Goal: Task Accomplishment & Management: Manage account settings

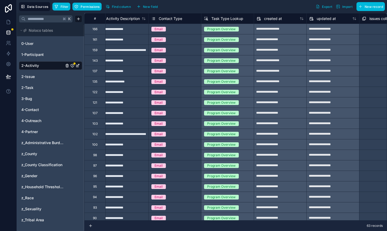
scroll to position [0, 955]
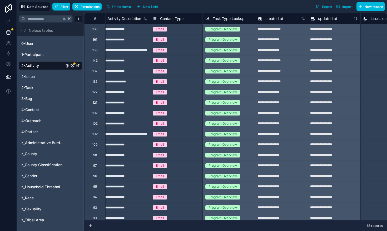
click at [60, 6] on span "Filter" at bounding box center [64, 7] width 8 height 4
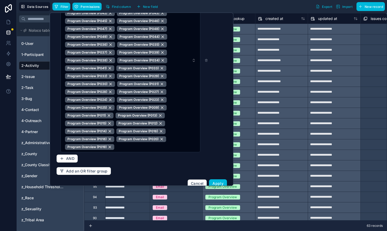
scroll to position [146, 0]
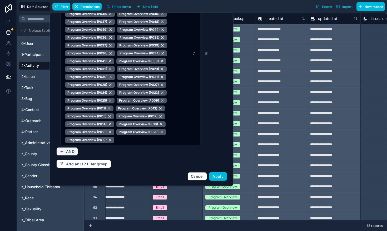
click at [73, 151] on span "AND" at bounding box center [70, 151] width 8 height 5
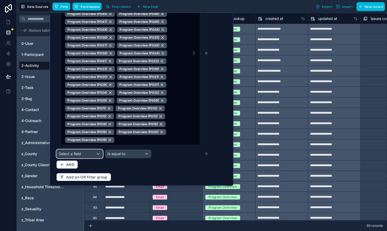
click at [87, 152] on div "Select a field" at bounding box center [80, 154] width 46 height 8
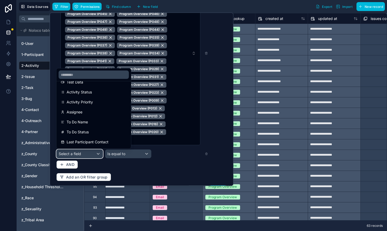
scroll to position [217, 0]
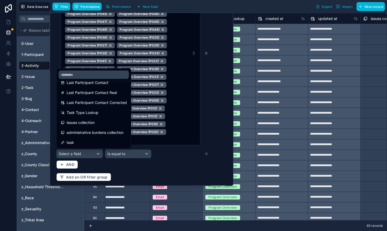
click at [80, 113] on span "Task Type Lookup" at bounding box center [83, 113] width 32 height 6
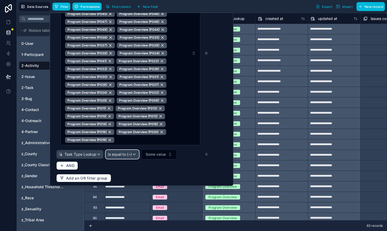
click at [128, 155] on span "Is equal to (=)" at bounding box center [120, 154] width 24 height 5
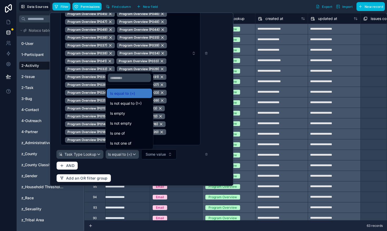
click at [128, 135] on div "Is one of" at bounding box center [129, 133] width 39 height 6
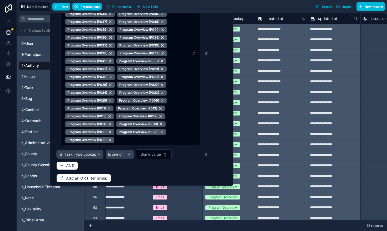
click at [158, 156] on span "Some value" at bounding box center [150, 154] width 20 height 5
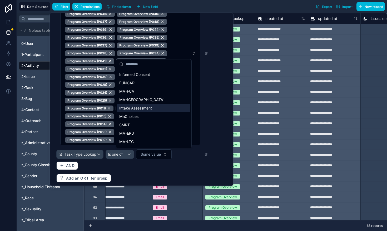
click at [145, 106] on div "Intake Assessment" at bounding box center [153, 108] width 73 height 8
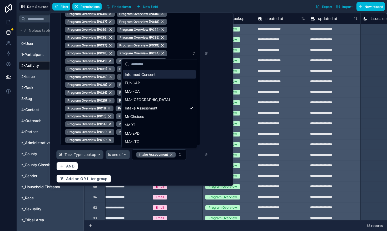
click at [206, 54] on icon at bounding box center [206, 53] width 0 height 1
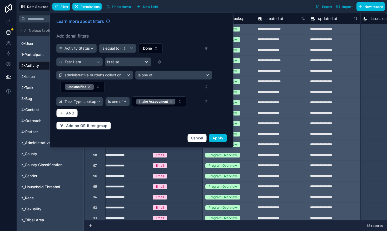
click at [99, 85] on button "Unclassified" at bounding box center [82, 87] width 44 height 11
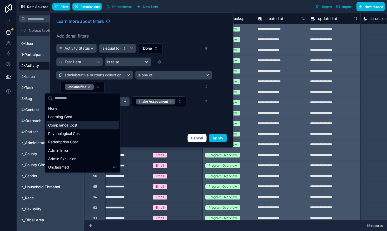
click at [87, 124] on div "Compliance Cost" at bounding box center [82, 125] width 73 height 8
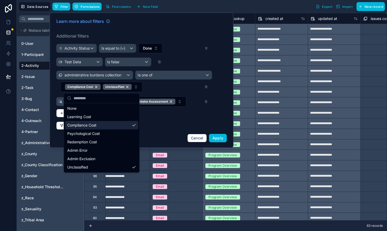
click at [213, 139] on span "Apply" at bounding box center [217, 138] width 11 height 4
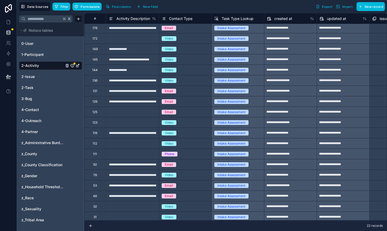
scroll to position [23, 946]
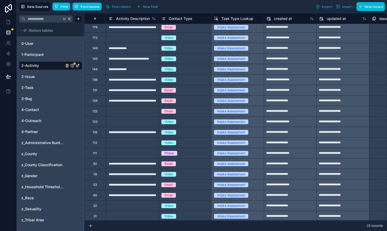
click at [135, 101] on div "**********" at bounding box center [132, 100] width 53 height 11
click at [127, 93] on div "**********" at bounding box center [132, 90] width 53 height 11
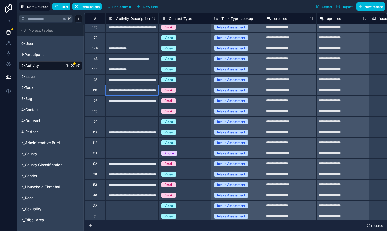
click at [127, 93] on input "**********" at bounding box center [132, 90] width 52 height 10
click at [126, 100] on div "**********" at bounding box center [132, 100] width 53 height 11
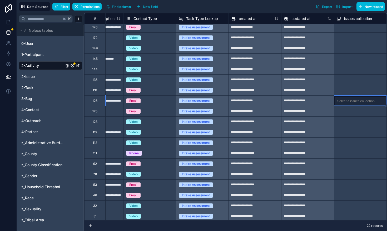
scroll to position [23, 1034]
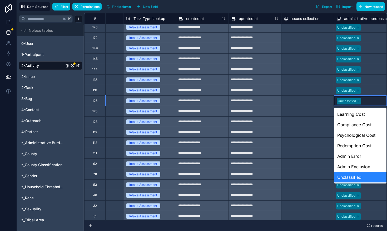
click at [362, 176] on div "Unclassified" at bounding box center [360, 177] width 52 height 11
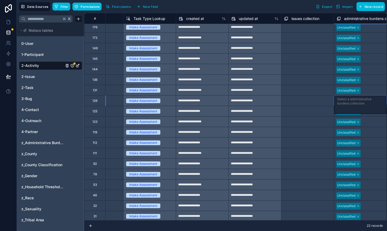
click at [359, 100] on div "Select a administrative burdens collection" at bounding box center [360, 101] width 46 height 8
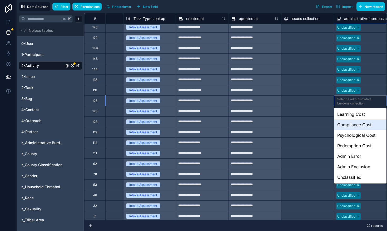
click at [358, 127] on div "Compliance Cost" at bounding box center [360, 125] width 52 height 11
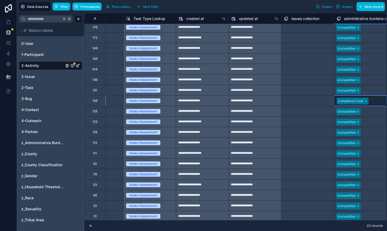
click at [306, 115] on div "Select a issues collection" at bounding box center [307, 112] width 52 height 8
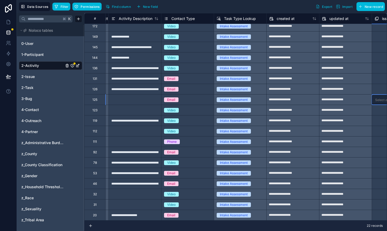
scroll to position [34, 947]
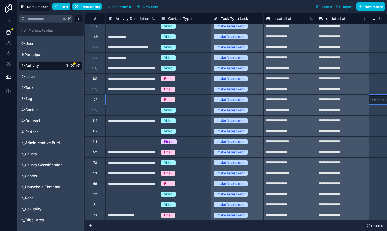
click at [148, 152] on div "**********" at bounding box center [131, 152] width 53 height 11
click at [148, 152] on input "**********" at bounding box center [131, 152] width 52 height 10
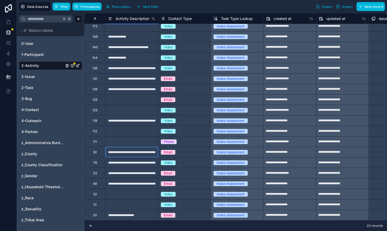
scroll to position [0, 13]
click at [133, 163] on div "**********" at bounding box center [131, 163] width 53 height 11
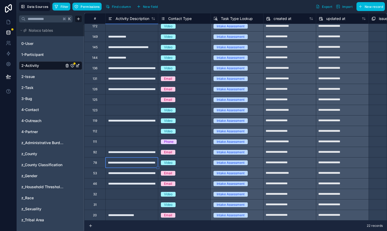
click at [133, 163] on input "**********" at bounding box center [131, 163] width 52 height 10
click at [137, 173] on div "**********" at bounding box center [131, 173] width 53 height 11
click at [135, 165] on div "**********" at bounding box center [131, 163] width 53 height 11
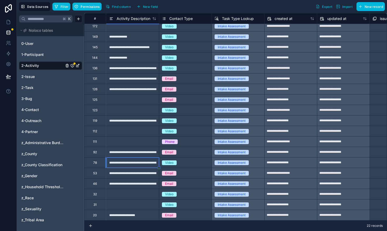
click at [135, 165] on div "**********" at bounding box center [132, 163] width 53 height 11
click at [135, 165] on input "**********" at bounding box center [133, 163] width 52 height 10
click at [136, 174] on div "**********" at bounding box center [132, 173] width 53 height 11
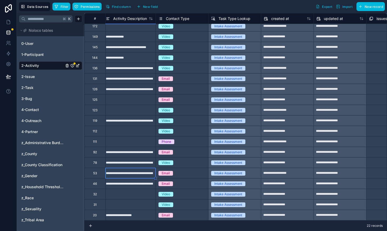
scroll to position [34, 947]
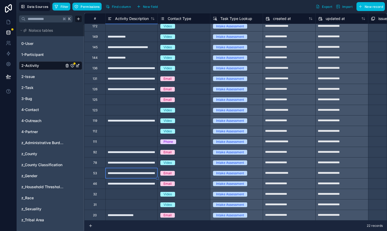
click at [133, 186] on div "**********" at bounding box center [131, 184] width 53 height 11
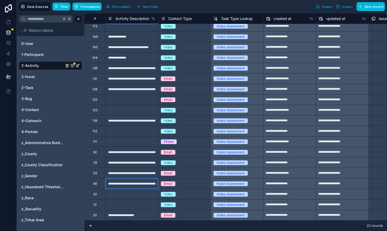
click at [133, 186] on div "**********" at bounding box center [131, 184] width 53 height 11
click at [133, 186] on input "**********" at bounding box center [131, 184] width 52 height 10
click at [191, 183] on div "Email" at bounding box center [184, 184] width 52 height 6
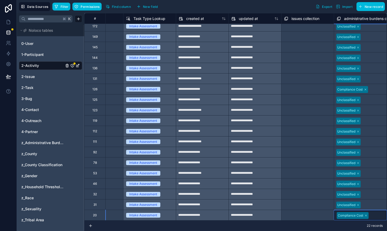
scroll to position [67, 0]
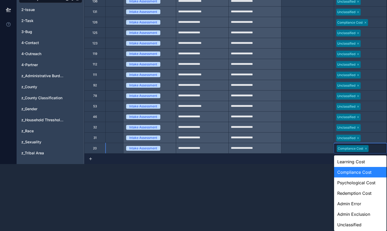
click at [350, 171] on div "Compliance Cost" at bounding box center [360, 172] width 52 height 11
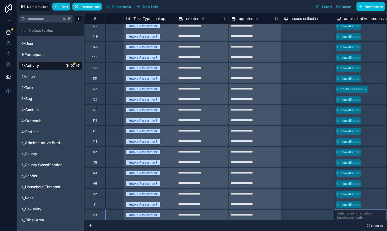
scroll to position [67, 0]
click at [350, 214] on body "**********" at bounding box center [193, 115] width 387 height 231
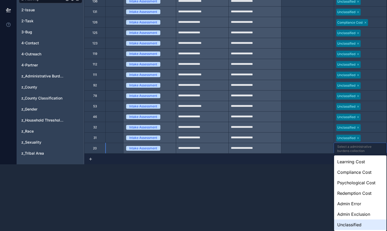
click at [348, 224] on div "Unclassified" at bounding box center [360, 225] width 52 height 11
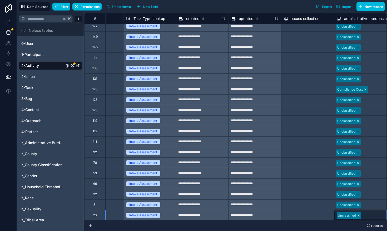
scroll to position [34, 1034]
click at [369, 205] on div at bounding box center [373, 205] width 22 height 5
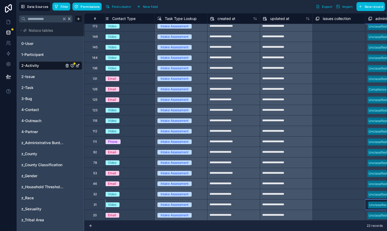
scroll to position [34, 1003]
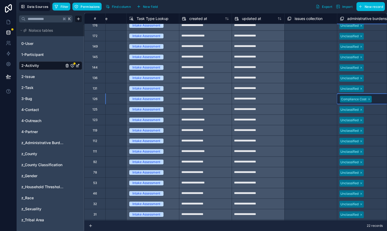
click at [376, 102] on div "Compliance Cost" at bounding box center [363, 98] width 52 height 9
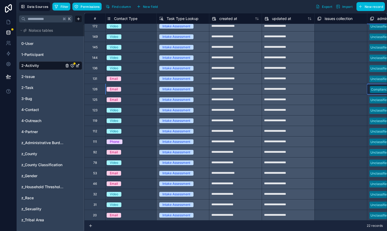
scroll to position [34, 1001]
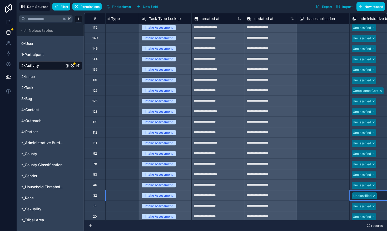
click at [379, 195] on div at bounding box center [388, 196] width 21 height 5
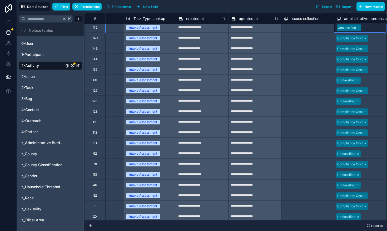
scroll to position [32, 1034]
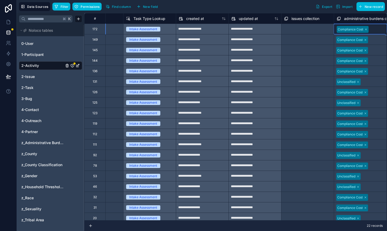
click at [315, 180] on div "Select a issues collection" at bounding box center [307, 177] width 52 height 8
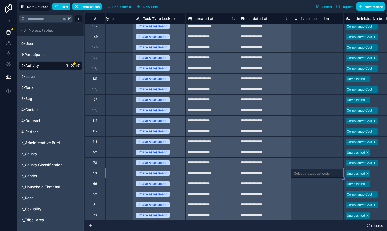
scroll to position [34, 1024]
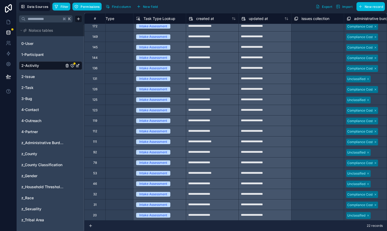
click at [63, 5] on span "Filter" at bounding box center [64, 7] width 8 height 4
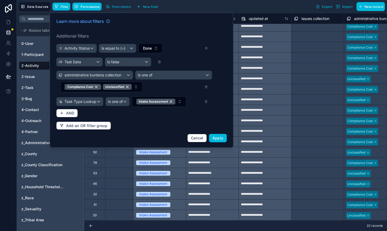
click at [97, 87] on div "Compliance Cost" at bounding box center [83, 87] width 36 height 6
click at [221, 139] on span "Apply" at bounding box center [217, 138] width 11 height 4
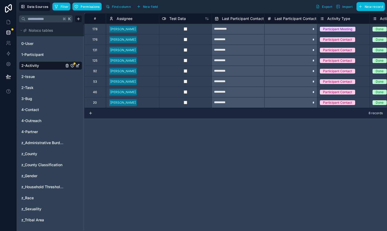
scroll to position [0, 156]
click at [57, 9] on button "Filter" at bounding box center [61, 7] width 18 height 8
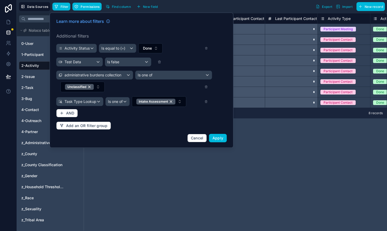
click at [205, 103] on icon at bounding box center [205, 102] width 3 height 4
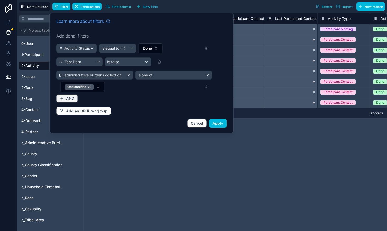
click at [64, 97] on button "AND" at bounding box center [67, 98] width 22 height 8
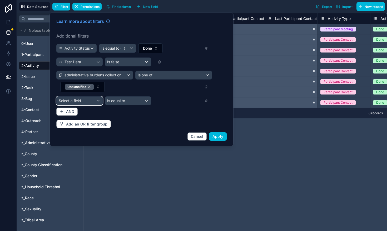
click at [97, 101] on div "Select a field" at bounding box center [80, 101] width 46 height 8
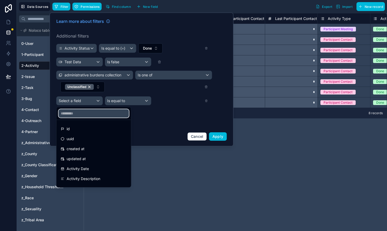
click at [92, 117] on input "text" at bounding box center [94, 113] width 70 height 8
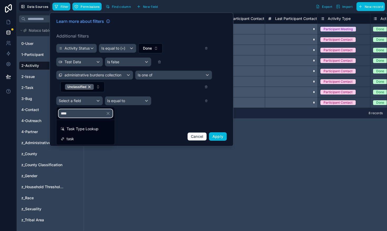
type input "****"
click at [94, 129] on span "Task Type Lookup" at bounding box center [83, 129] width 32 height 6
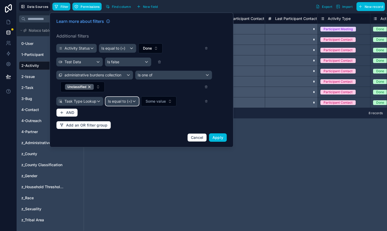
click at [134, 101] on div "Is equal to (=)" at bounding box center [122, 101] width 33 height 8
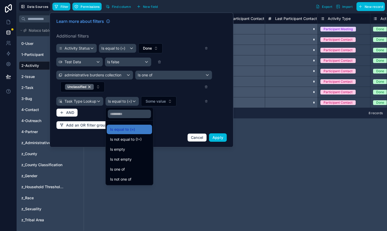
click at [129, 176] on div "Is not one of" at bounding box center [129, 179] width 45 height 9
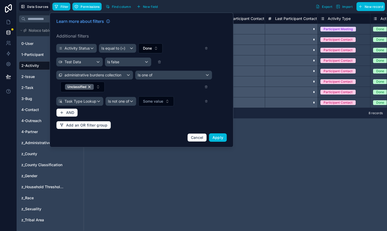
click at [156, 103] on span "Some value" at bounding box center [153, 101] width 20 height 5
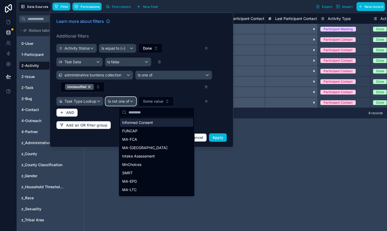
click at [129, 100] on span "Is not one of" at bounding box center [118, 101] width 21 height 5
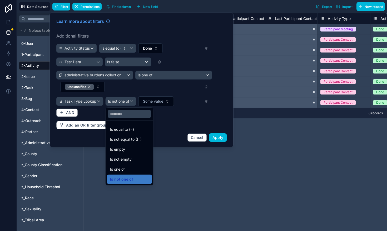
click at [128, 131] on span "Is equal to (=)" at bounding box center [122, 130] width 24 height 6
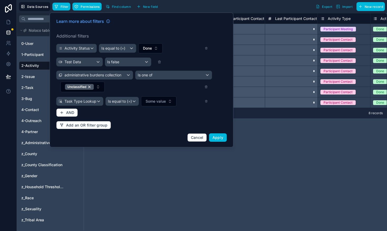
click at [151, 99] on span "Some value" at bounding box center [155, 101] width 20 height 5
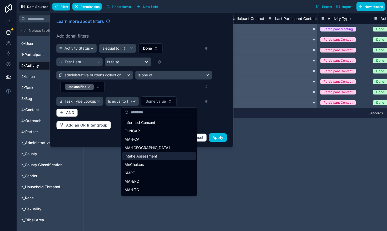
click at [148, 160] on div "Intake Assessment" at bounding box center [158, 156] width 73 height 8
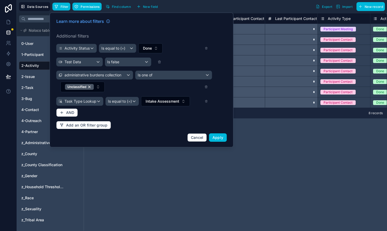
click at [215, 137] on span "Apply" at bounding box center [217, 137] width 11 height 4
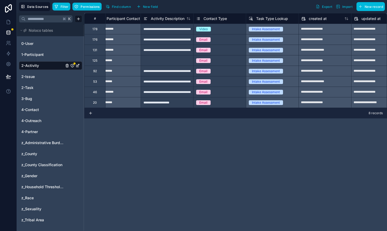
scroll to position [0, 912]
click at [178, 92] on div "**********" at bounding box center [166, 92] width 53 height 11
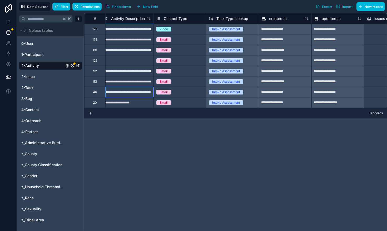
scroll to position [0, 931]
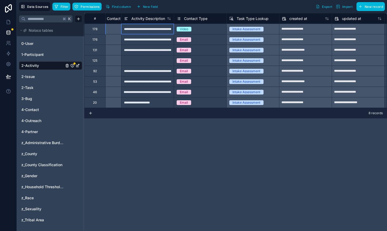
click at [161, 30] on div "**********" at bounding box center [147, 29] width 53 height 11
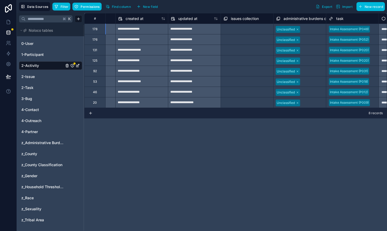
scroll to position [0, 1100]
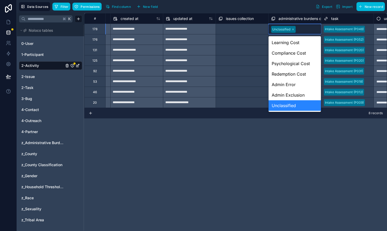
click at [289, 104] on div "Unclassified" at bounding box center [294, 105] width 52 height 11
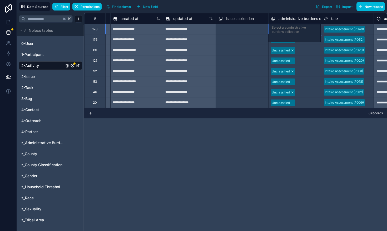
click at [291, 32] on div "Select a administrative burdens collection" at bounding box center [294, 30] width 46 height 8
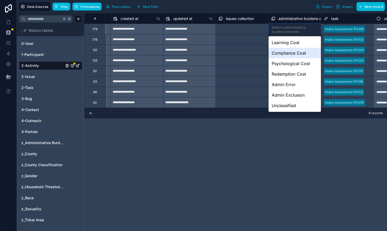
click at [287, 56] on div "Compliance Cost" at bounding box center [294, 53] width 52 height 11
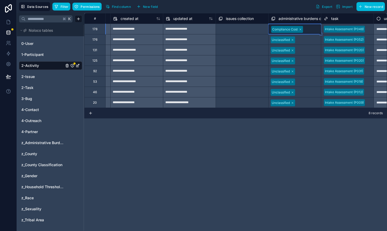
click at [251, 52] on div "Select a issues collection" at bounding box center [236, 50] width 37 height 4
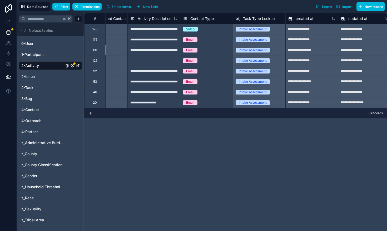
scroll to position [0, 925]
click at [61, 6] on span "Filter" at bounding box center [64, 7] width 8 height 4
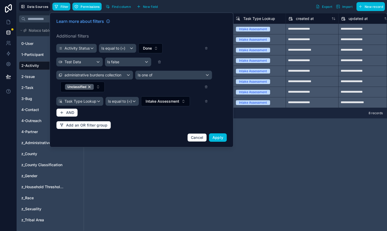
click at [216, 137] on span "Apply" at bounding box center [217, 137] width 11 height 4
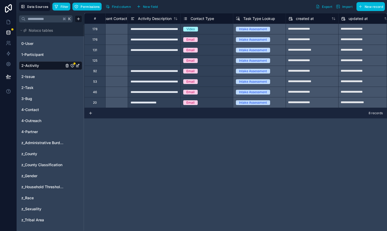
click at [60, 5] on button "Filter" at bounding box center [61, 7] width 18 height 8
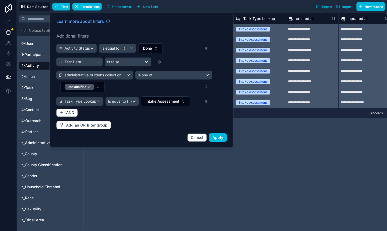
click at [260, 148] on div "**********" at bounding box center [235, 122] width 302 height 218
click at [267, 130] on div "**********" at bounding box center [235, 122] width 302 height 218
click at [216, 139] on span "Apply" at bounding box center [217, 137] width 11 height 4
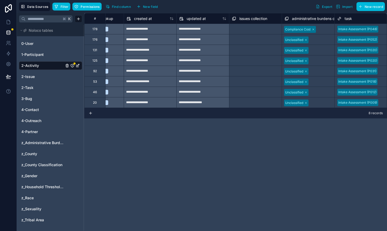
scroll to position [0, 1139]
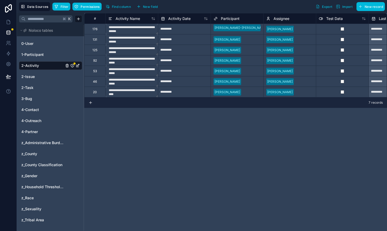
click at [61, 5] on span "Filter" at bounding box center [64, 7] width 8 height 4
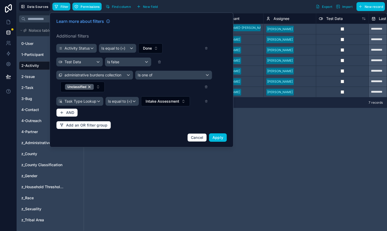
click at [183, 100] on button "Intake Assessment" at bounding box center [165, 102] width 49 height 10
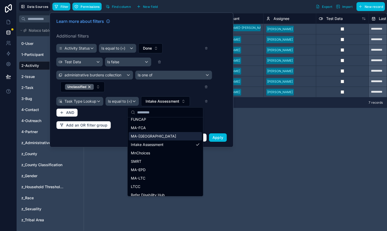
scroll to position [17, 0]
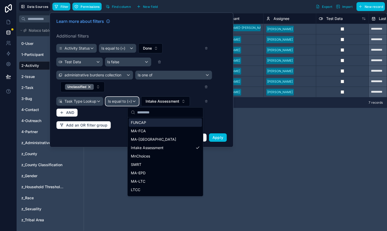
click at [128, 101] on span "Is equal to (=)" at bounding box center [120, 101] width 24 height 5
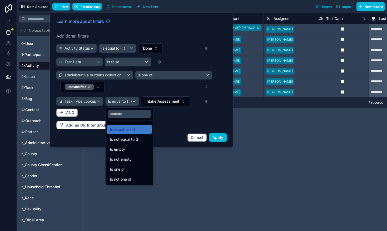
click at [132, 171] on div "Is one of" at bounding box center [129, 170] width 39 height 6
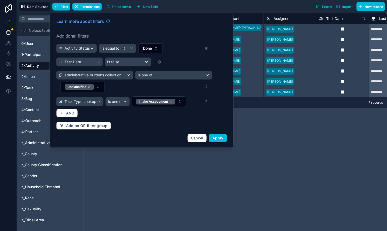
click at [171, 103] on div "Intake Assessment" at bounding box center [155, 102] width 39 height 6
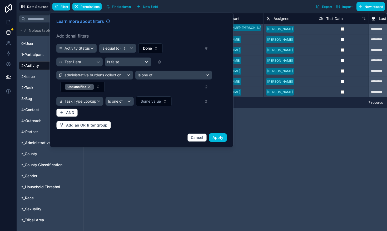
click at [165, 100] on button "Some value" at bounding box center [154, 102] width 36 height 10
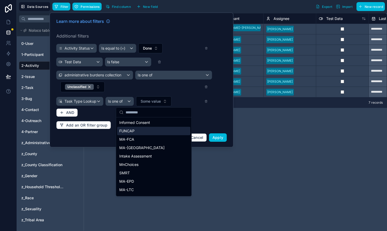
click at [143, 135] on div "FUNCAP" at bounding box center [153, 131] width 73 height 8
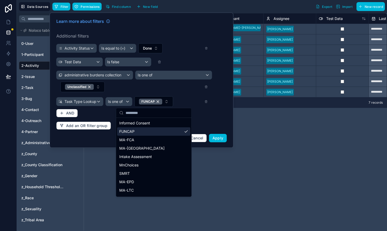
click at [149, 133] on div "FUNCAP" at bounding box center [153, 132] width 73 height 8
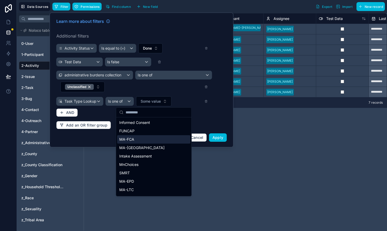
click at [137, 138] on div "MA-FCA" at bounding box center [153, 139] width 73 height 8
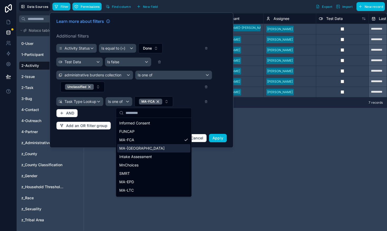
click at [135, 148] on div "MA-ABD" at bounding box center [153, 148] width 73 height 8
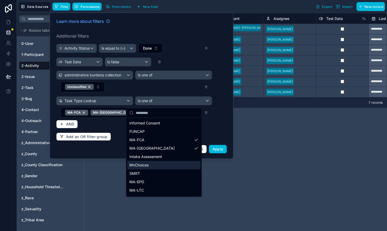
click at [144, 164] on div "MnChoices" at bounding box center [163, 165] width 73 height 8
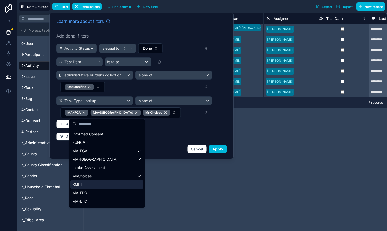
click at [124, 184] on div "SMRT" at bounding box center [106, 185] width 73 height 8
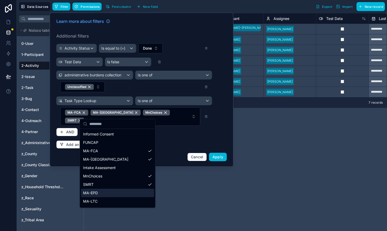
click at [123, 193] on div "MA-EPD" at bounding box center [117, 193] width 73 height 8
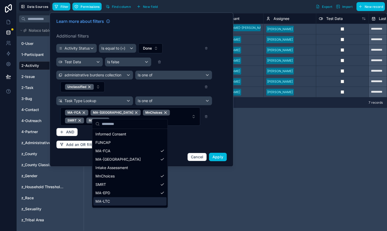
click at [123, 200] on div "MA-LTC" at bounding box center [129, 202] width 73 height 8
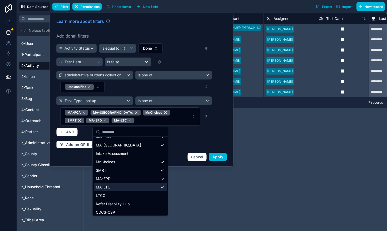
scroll to position [25, 0]
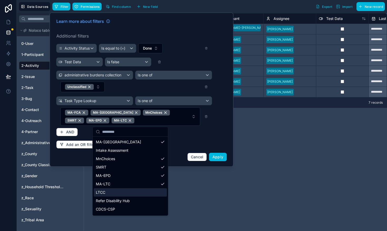
click at [120, 193] on div "LTCC" at bounding box center [130, 193] width 73 height 8
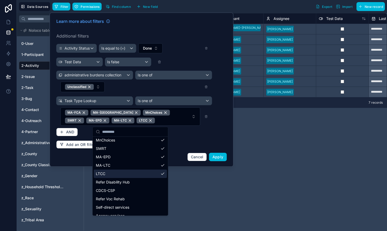
scroll to position [46, 0]
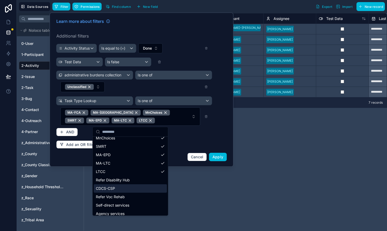
click at [119, 185] on div "CDCS-CSP" at bounding box center [130, 189] width 73 height 8
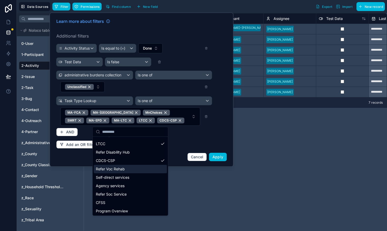
scroll to position [75, 0]
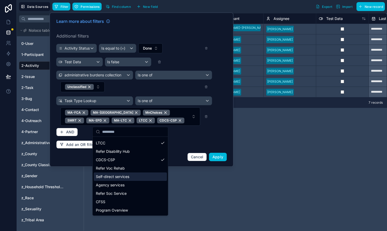
click at [109, 179] on div "Self-direct services" at bounding box center [130, 177] width 73 height 8
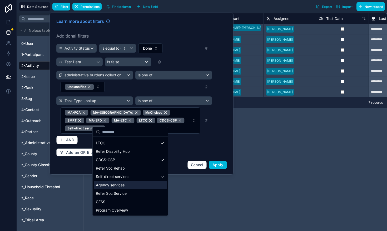
click at [109, 185] on div "Agency services" at bounding box center [130, 185] width 73 height 8
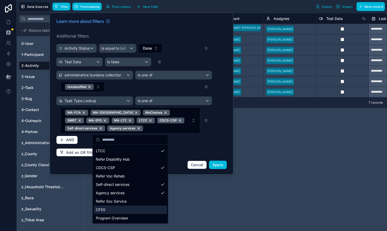
click at [104, 212] on div "CFSS" at bounding box center [130, 210] width 73 height 8
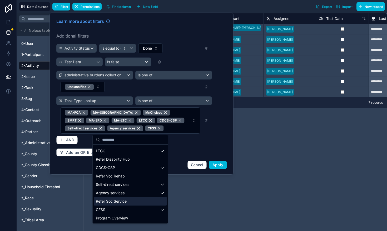
click at [207, 154] on div "Learn more about filters Additional filters Activity Status Is equal to (=) Don…" at bounding box center [141, 94] width 177 height 158
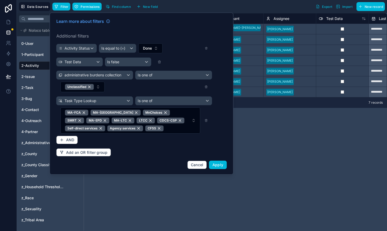
click at [219, 164] on span "Apply" at bounding box center [217, 165] width 11 height 4
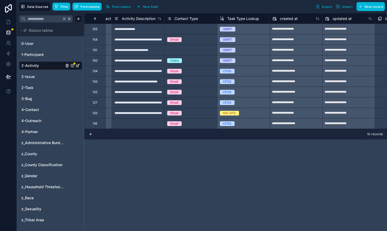
scroll to position [0, 941]
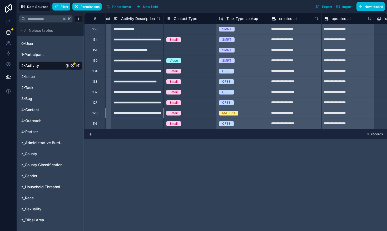
click at [153, 114] on div "**********" at bounding box center [137, 113] width 53 height 11
click at [153, 114] on input "**********" at bounding box center [137, 113] width 52 height 10
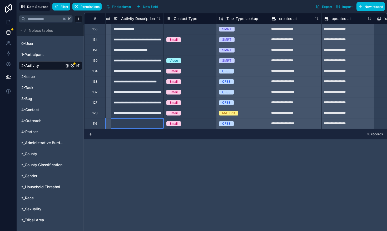
click at [137, 123] on div at bounding box center [137, 123] width 53 height 11
click at [130, 113] on div "**********" at bounding box center [137, 113] width 53 height 11
click at [129, 103] on div "**********" at bounding box center [137, 102] width 53 height 11
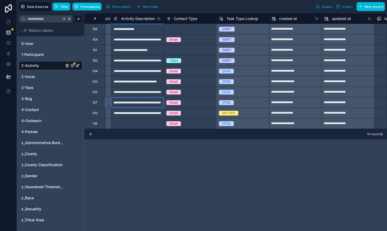
click at [129, 103] on div "**********" at bounding box center [137, 102] width 53 height 11
click at [129, 103] on input "**********" at bounding box center [137, 103] width 52 height 10
click at [126, 115] on div "**********" at bounding box center [137, 113] width 53 height 11
click at [125, 104] on div "**********" at bounding box center [137, 102] width 53 height 11
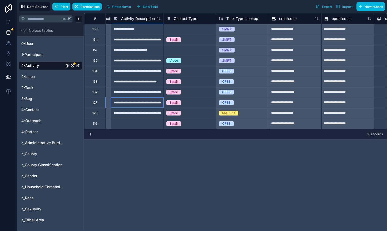
click at [125, 104] on div "**********" at bounding box center [137, 102] width 53 height 11
click at [127, 83] on div "**********" at bounding box center [137, 81] width 53 height 11
click at [132, 75] on div "**********" at bounding box center [137, 71] width 53 height 11
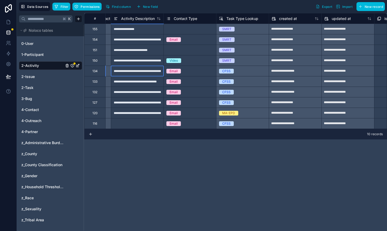
scroll to position [0, 0]
click at [131, 71] on div "**********" at bounding box center [137, 71] width 53 height 11
click at [131, 71] on input "**********" at bounding box center [137, 71] width 52 height 10
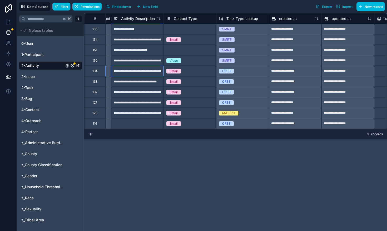
click at [130, 64] on div "**********" at bounding box center [137, 60] width 53 height 11
click at [138, 116] on div "**********" at bounding box center [137, 113] width 53 height 11
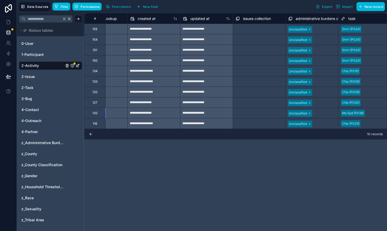
scroll to position [0, 1096]
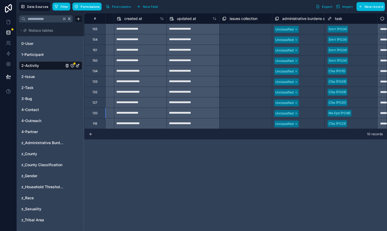
click at [307, 29] on div at bounding box center [311, 29] width 22 height 5
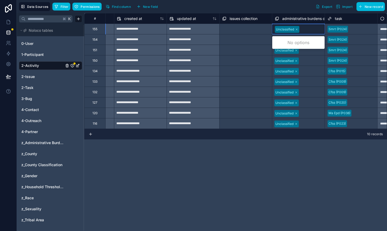
click at [307, 29] on div at bounding box center [311, 29] width 21 height 5
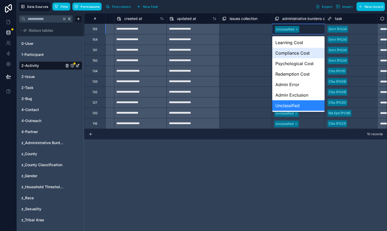
click at [295, 51] on div "Compliance Cost" at bounding box center [298, 53] width 52 height 11
click at [296, 107] on div "Unclassified" at bounding box center [298, 105] width 52 height 11
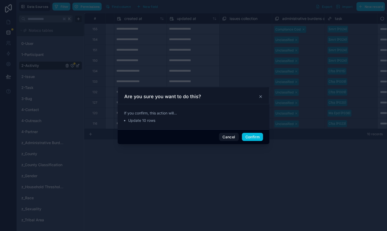
click at [253, 136] on button "Confirm" at bounding box center [252, 137] width 21 height 8
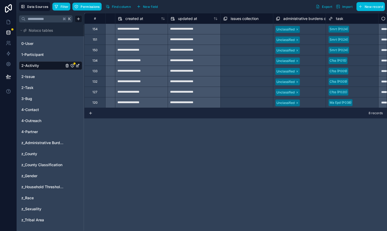
scroll to position [0, 1139]
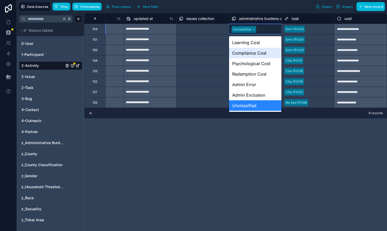
click at [247, 53] on div "Compliance Cost" at bounding box center [255, 53] width 52 height 11
click at [255, 53] on div "Compliance Cost" at bounding box center [255, 53] width 52 height 11
click at [250, 103] on div "Unclassified" at bounding box center [255, 105] width 52 height 11
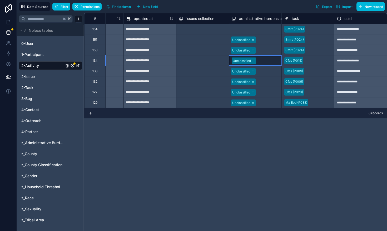
click at [271, 58] on div at bounding box center [268, 60] width 21 height 5
click at [263, 27] on div "Select a administrative burdens collection" at bounding box center [254, 29] width 47 height 8
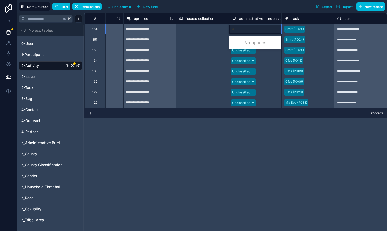
type input "**"
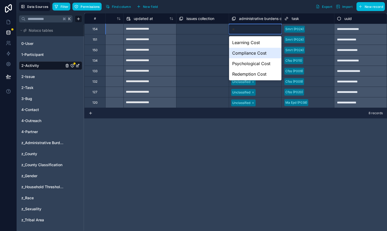
click at [248, 56] on div "Compliance Cost" at bounding box center [255, 53] width 52 height 11
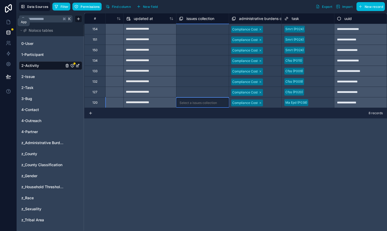
click at [8, 25] on link at bounding box center [8, 22] width 17 height 11
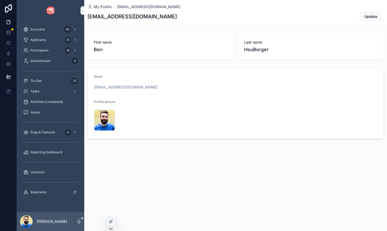
click at [40, 93] on div "Tasks" at bounding box center [50, 91] width 55 height 8
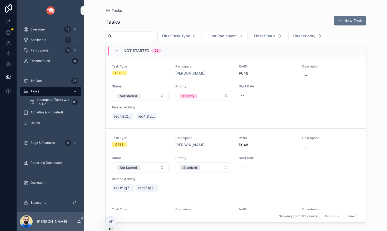
click at [126, 37] on input "scrollable content" at bounding box center [133, 36] width 43 height 7
click at [222, 32] on button "Filter Participant" at bounding box center [225, 36] width 44 height 10
type input "****"
click at [220, 55] on div "[PERSON_NAME]" at bounding box center [229, 57] width 73 height 8
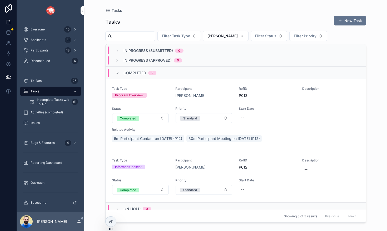
scroll to position [27, 0]
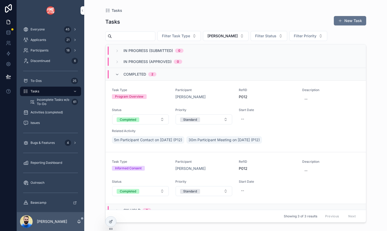
click at [160, 142] on span "5m Participant Contact on 07/16/25 (P12)" at bounding box center [148, 140] width 68 height 5
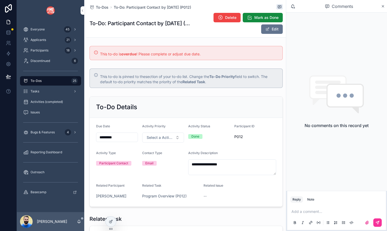
click at [384, 6] on icon "scrollable content" at bounding box center [383, 6] width 4 height 4
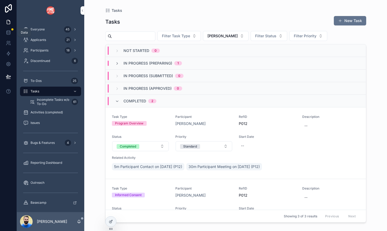
click at [7, 35] on icon at bounding box center [8, 32] width 5 height 5
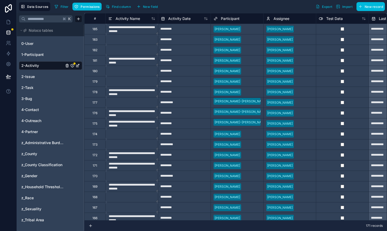
click at [49, 90] on link "2-Task" at bounding box center [42, 87] width 43 height 5
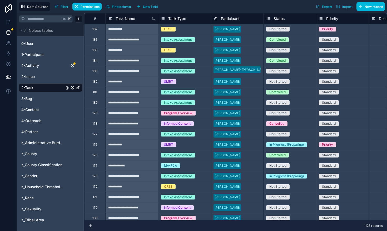
click at [59, 7] on button "Filter" at bounding box center [61, 7] width 18 height 8
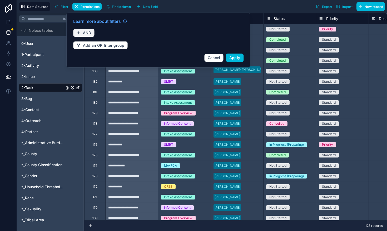
click at [85, 33] on span "AND" at bounding box center [87, 33] width 8 height 5
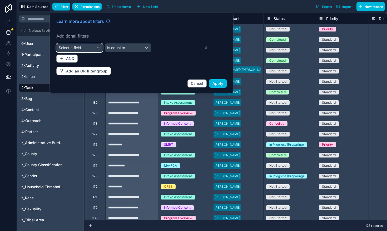
click at [84, 44] on div "Select a field" at bounding box center [80, 48] width 46 height 8
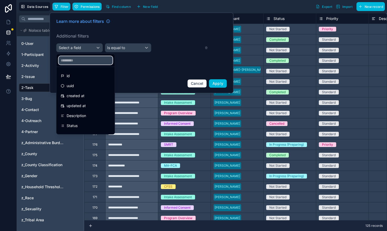
click at [82, 61] on input "text" at bounding box center [86, 60] width 54 height 8
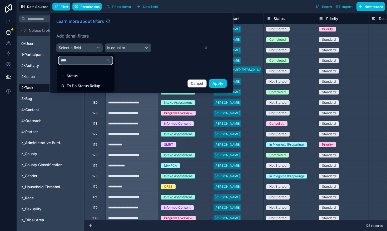
type input "****"
click at [80, 76] on div "Status" at bounding box center [86, 76] width 50 height 6
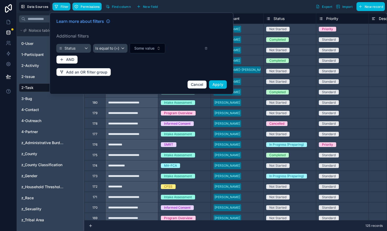
click at [139, 46] on span "Some value" at bounding box center [144, 48] width 20 height 5
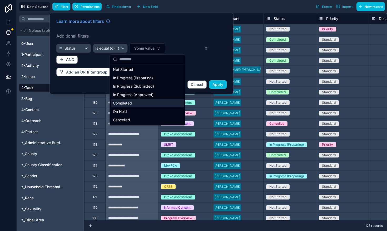
click at [133, 102] on div "Completed" at bounding box center [147, 103] width 73 height 8
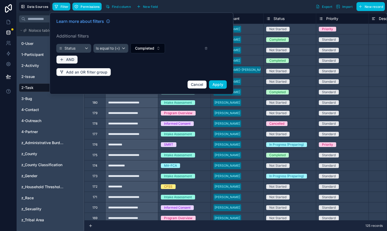
click at [66, 60] on span "AND" at bounding box center [70, 59] width 8 height 5
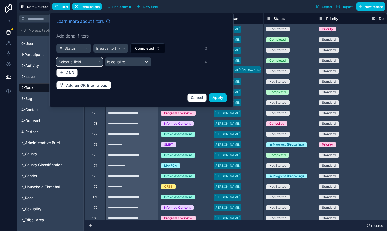
click at [89, 64] on div "Select a field" at bounding box center [80, 62] width 46 height 8
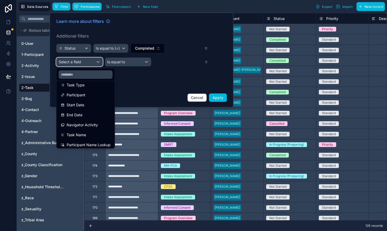
scroll to position [75, 0]
click at [86, 105] on div "Start Date" at bounding box center [86, 105] width 50 height 6
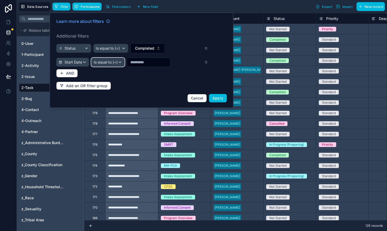
click at [115, 65] on span "Is equal to (=)" at bounding box center [106, 62] width 24 height 5
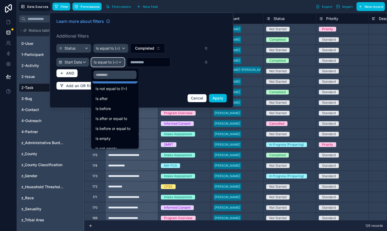
scroll to position [17, 0]
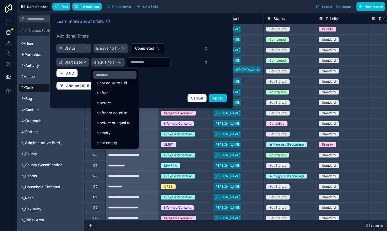
click at [112, 135] on div "Is empty" at bounding box center [114, 133] width 39 height 6
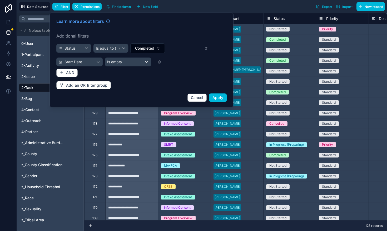
click at [222, 97] on span "Apply" at bounding box center [217, 97] width 11 height 4
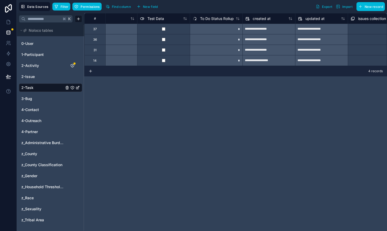
scroll to position [0, 613]
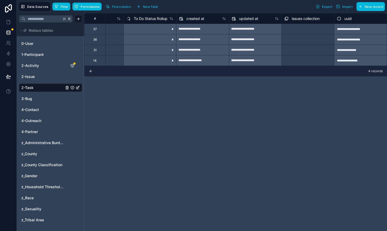
click at [151, 7] on span "New field" at bounding box center [150, 7] width 15 height 4
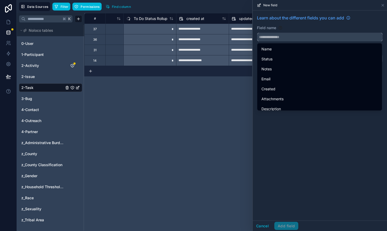
click at [274, 39] on input "text" at bounding box center [319, 37] width 125 height 8
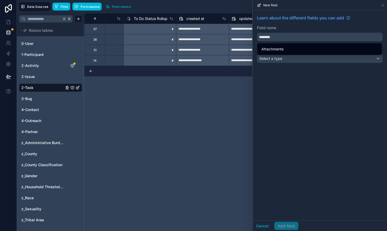
click at [275, 47] on span "Attachments" at bounding box center [272, 49] width 22 height 6
type input "**********"
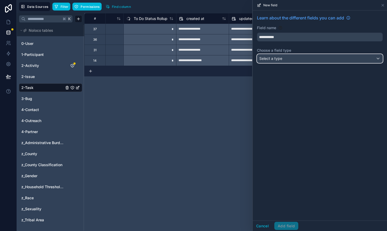
click at [280, 59] on span "Select a type" at bounding box center [270, 58] width 23 height 4
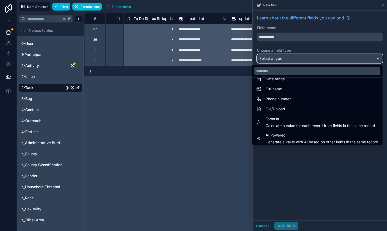
scroll to position [105, 0]
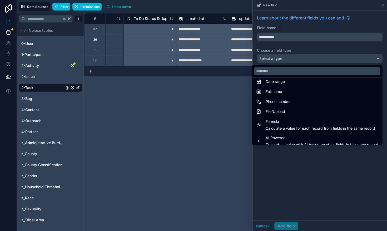
click at [290, 114] on div "File/Upload" at bounding box center [317, 112] width 122 height 6
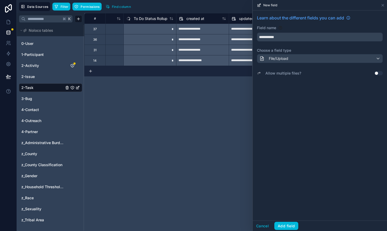
click at [379, 73] on button "Use setting" at bounding box center [378, 73] width 8 height 4
click at [287, 225] on button "Add field" at bounding box center [286, 226] width 24 height 8
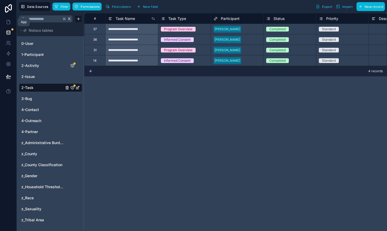
click at [6, 22] on icon at bounding box center [8, 21] width 5 height 5
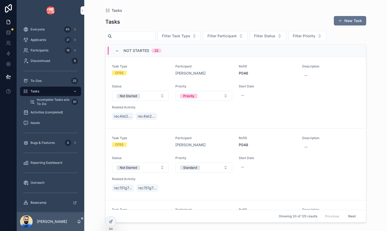
click at [179, 33] on span "Filter Task Type" at bounding box center [176, 35] width 28 height 5
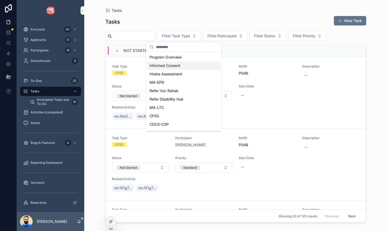
click at [171, 65] on div "Informed Consent" at bounding box center [183, 66] width 73 height 8
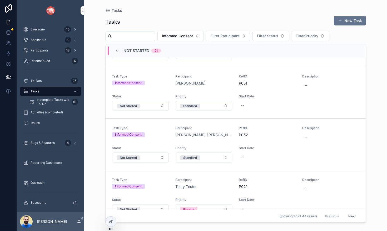
scroll to position [145, 0]
click at [117, 50] on icon "scrollable content" at bounding box center [117, 51] width 4 height 4
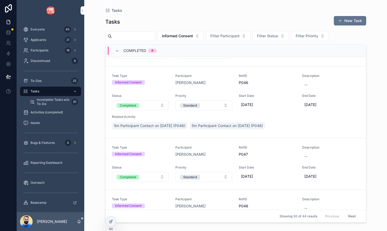
click at [117, 50] on icon "scrollable content" at bounding box center [117, 51] width 4 height 4
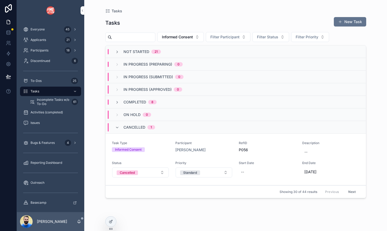
scroll to position [0, 0]
click at [353, 193] on button "Next" at bounding box center [351, 192] width 15 height 8
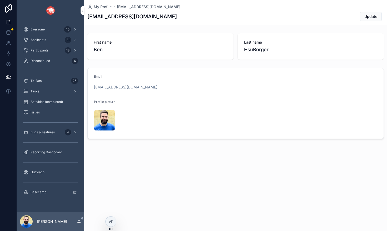
click at [43, 88] on div "Tasks" at bounding box center [50, 91] width 55 height 8
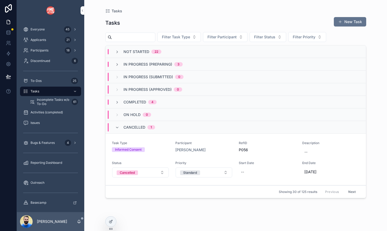
click at [353, 193] on button "Next" at bounding box center [351, 192] width 15 height 8
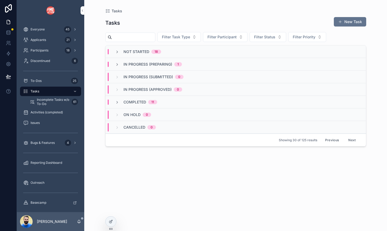
click at [351, 143] on button "Next" at bounding box center [351, 140] width 15 height 8
click at [110, 220] on icon at bounding box center [111, 222] width 4 height 4
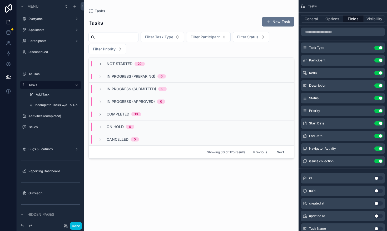
click at [331, 20] on button "Options" at bounding box center [332, 18] width 21 height 7
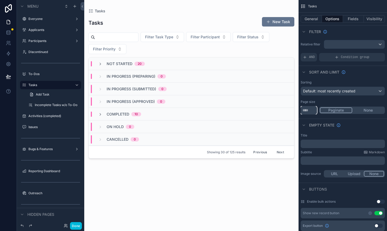
click at [311, 112] on input "**" at bounding box center [308, 110] width 16 height 8
click at [310, 110] on input "**" at bounding box center [308, 110] width 16 height 8
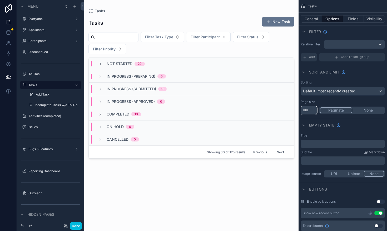
click at [310, 110] on input "**" at bounding box center [308, 110] width 16 height 8
type input "*"
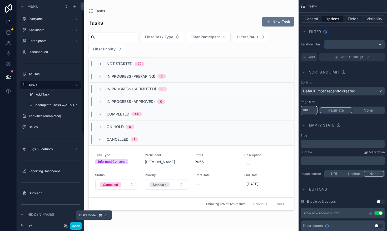
type input "***"
click at [76, 225] on button "Done" at bounding box center [76, 227] width 12 height 8
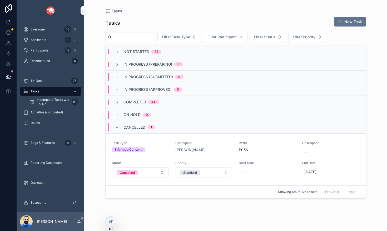
click at [136, 52] on span "Not Started" at bounding box center [136, 51] width 26 height 5
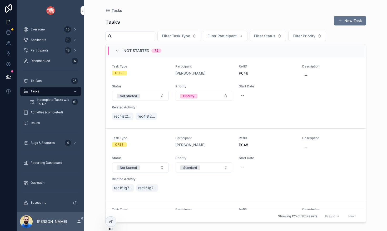
click at [127, 52] on span "Not Started" at bounding box center [136, 50] width 26 height 5
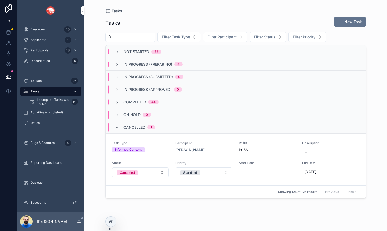
click at [130, 103] on span "Completed" at bounding box center [134, 102] width 23 height 5
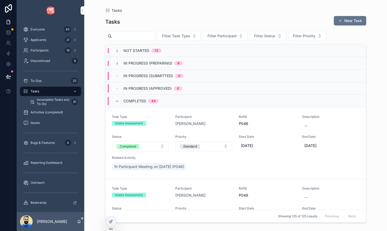
click at [132, 100] on span "Completed" at bounding box center [134, 101] width 23 height 5
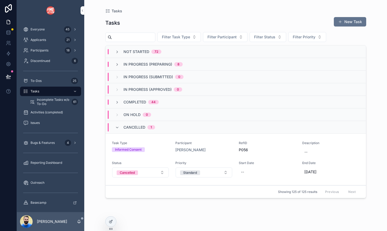
click at [136, 64] on span "In Progress (Preparing)" at bounding box center [147, 64] width 49 height 5
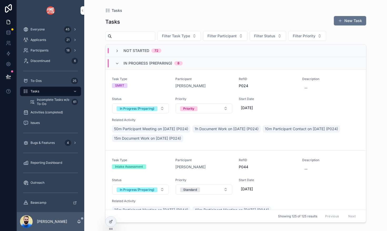
click at [118, 63] on icon "scrollable content" at bounding box center [117, 64] width 4 height 4
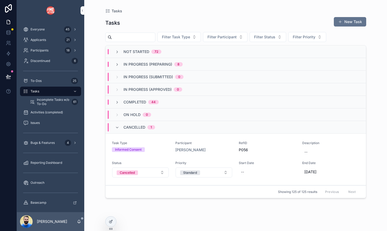
click at [242, 35] on button "Filter Participant" at bounding box center [225, 37] width 44 height 10
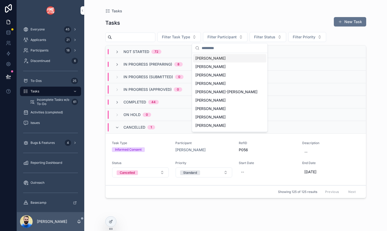
click at [226, 49] on input "scrollable content" at bounding box center [232, 47] width 63 height 9
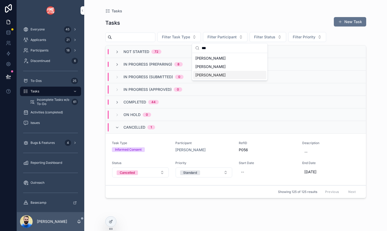
type input "***"
click at [210, 75] on span "[PERSON_NAME]" at bounding box center [210, 75] width 30 height 5
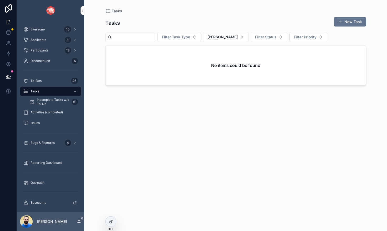
click at [248, 36] on button "[PERSON_NAME]" at bounding box center [226, 37] width 46 height 10
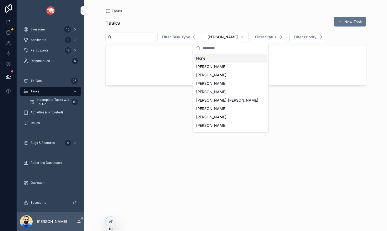
click at [211, 59] on div "None" at bounding box center [230, 58] width 73 height 8
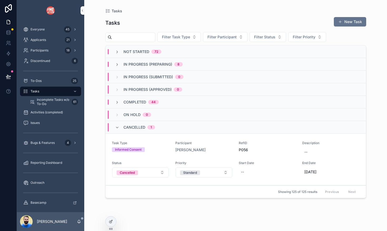
click at [117, 129] on icon "scrollable content" at bounding box center [117, 128] width 4 height 4
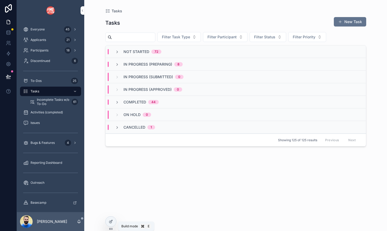
click at [111, 224] on icon at bounding box center [110, 222] width 2 height 2
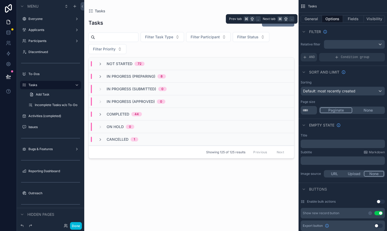
click at [312, 19] on button "General" at bounding box center [310, 18] width 21 height 7
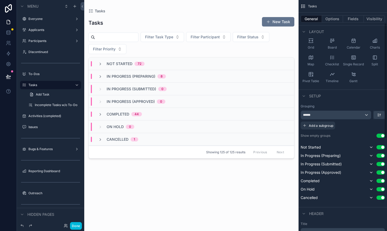
scroll to position [44, 0]
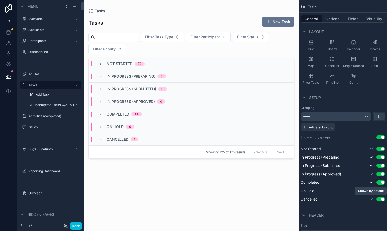
click at [371, 198] on icon "scrollable content" at bounding box center [371, 200] width 4 height 4
click at [370, 192] on icon "scrollable content" at bounding box center [371, 191] width 4 height 4
click at [372, 184] on icon "scrollable content" at bounding box center [371, 183] width 4 height 4
click at [371, 175] on icon "scrollable content" at bounding box center [371, 174] width 4 height 4
click at [371, 167] on icon "scrollable content" at bounding box center [371, 166] width 4 height 4
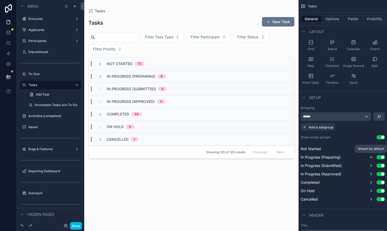
click at [370, 159] on icon "scrollable content" at bounding box center [371, 157] width 4 height 4
click at [371, 149] on icon "scrollable content" at bounding box center [371, 149] width 4 height 4
click at [74, 226] on button "Done" at bounding box center [76, 227] width 12 height 8
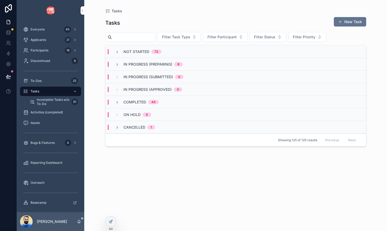
click at [44, 103] on span "Incomplete Tasks w/o To-Do" at bounding box center [53, 102] width 33 height 8
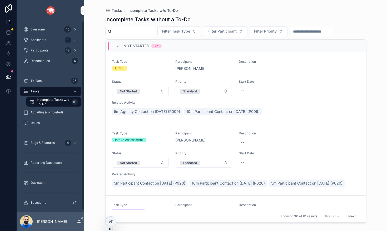
click at [52, 89] on div "Tasks" at bounding box center [50, 91] width 55 height 8
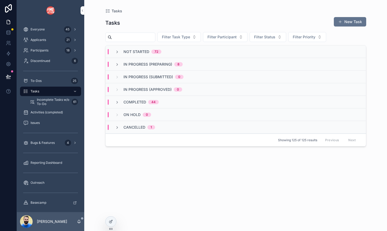
click at [51, 99] on span "Incomplete Tasks w/o To-Do" at bounding box center [53, 102] width 33 height 8
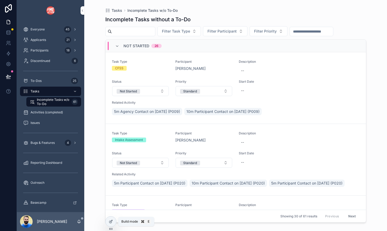
click at [108, 221] on div at bounding box center [110, 222] width 11 height 10
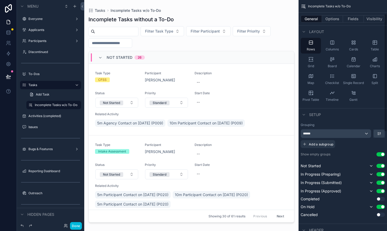
scroll to position [29, 0]
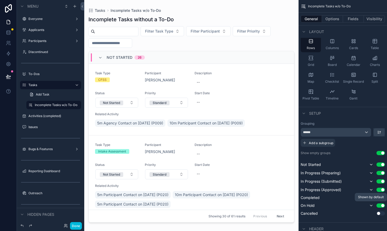
click at [371, 205] on icon "scrollable content" at bounding box center [371, 206] width 4 height 4
click at [370, 190] on icon "scrollable content" at bounding box center [371, 190] width 4 height 4
click at [370, 181] on icon "scrollable content" at bounding box center [371, 182] width 4 height 4
click at [370, 173] on icon "scrollable content" at bounding box center [371, 173] width 4 height 4
click at [370, 164] on icon "scrollable content" at bounding box center [371, 165] width 4 height 4
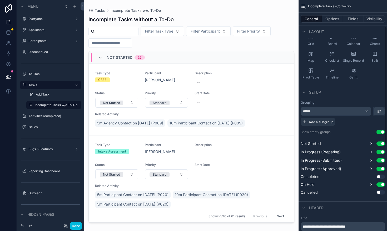
scroll to position [42, 0]
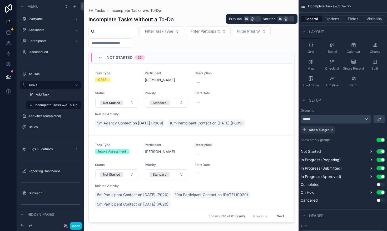
click at [330, 17] on button "Options" at bounding box center [332, 18] width 21 height 7
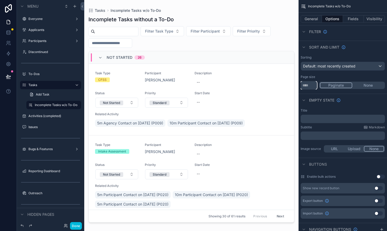
click at [310, 85] on input "**" at bounding box center [308, 85] width 16 height 8
type input "***"
click at [327, 76] on div "Page size" at bounding box center [342, 77] width 84 height 4
click at [75, 226] on button "Done" at bounding box center [76, 227] width 12 height 8
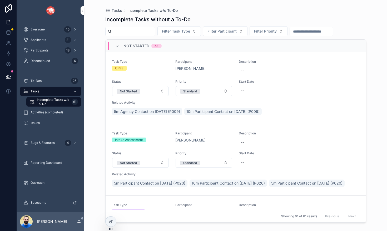
click at [52, 90] on div "Tasks" at bounding box center [50, 91] width 55 height 8
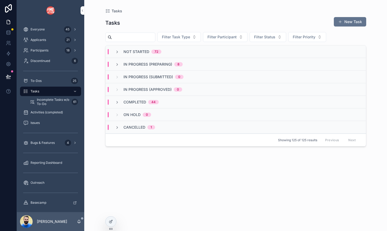
click at [115, 52] on icon "scrollable content" at bounding box center [117, 52] width 4 height 4
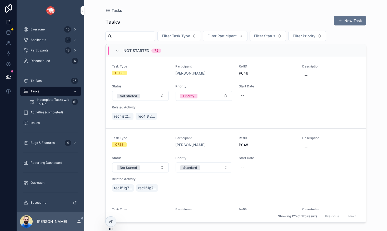
click at [118, 51] on icon "scrollable content" at bounding box center [117, 51] width 4 height 4
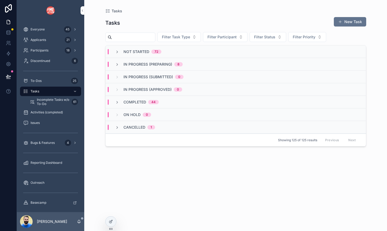
click at [118, 51] on icon "scrollable content" at bounding box center [117, 52] width 4 height 4
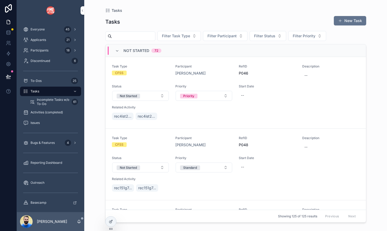
click at [37, 112] on span "Activities (completed)" at bounding box center [47, 112] width 32 height 4
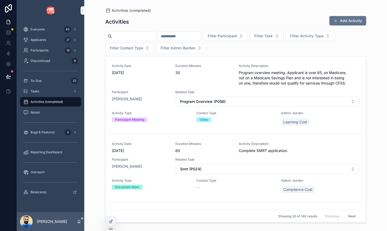
click at [47, 83] on div "To-Dos 25" at bounding box center [50, 81] width 55 height 8
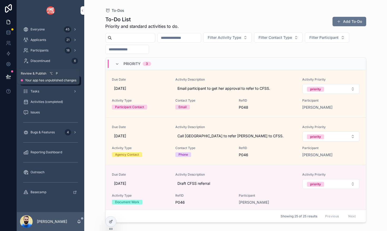
click at [8, 77] on icon at bounding box center [8, 76] width 4 height 3
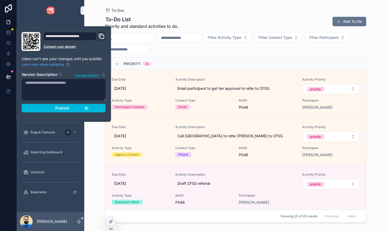
click at [51, 106] on div "Publish" at bounding box center [64, 108] width 50 height 5
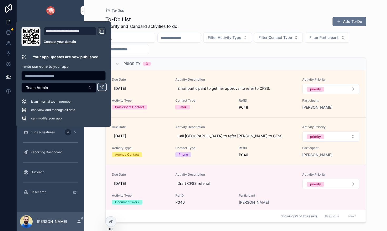
click at [34, 14] on link "scrollable content" at bounding box center [50, 10] width 61 height 8
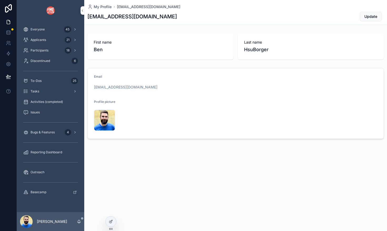
click at [42, 90] on div "Tasks" at bounding box center [50, 91] width 55 height 8
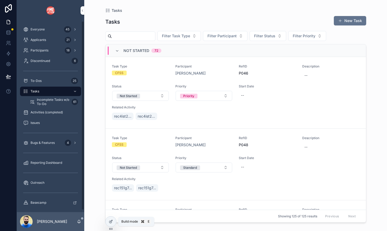
click at [111, 221] on icon at bounding box center [111, 222] width 4 height 4
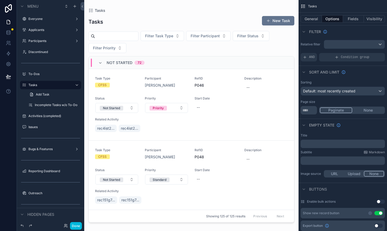
click at [127, 83] on div "scrollable content" at bounding box center [191, 112] width 214 height 225
click at [127, 83] on div "CFSS" at bounding box center [116, 85] width 43 height 5
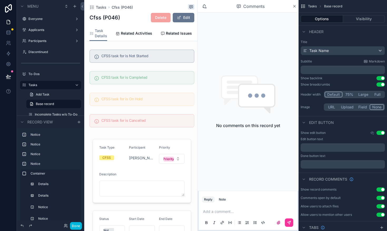
click at [295, 5] on icon "scrollable content" at bounding box center [294, 6] width 2 height 2
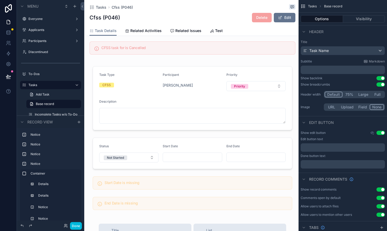
scroll to position [65, 0]
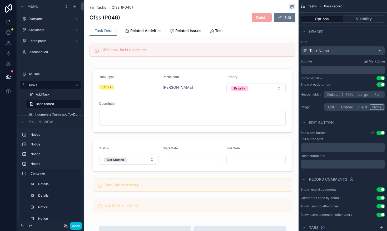
click at [139, 101] on div "scrollable content" at bounding box center [192, 140] width 212 height 155
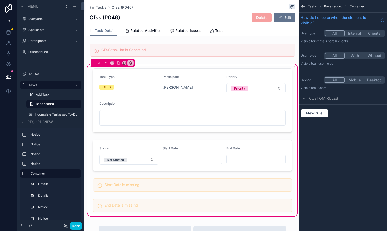
click at [136, 97] on div "scrollable content" at bounding box center [192, 100] width 206 height 68
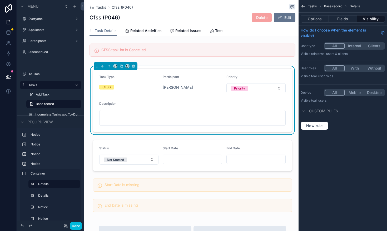
click at [343, 18] on button "Fields" at bounding box center [343, 18] width 28 height 7
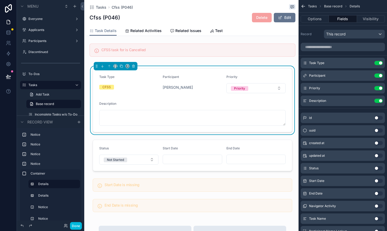
scroll to position [83, 0]
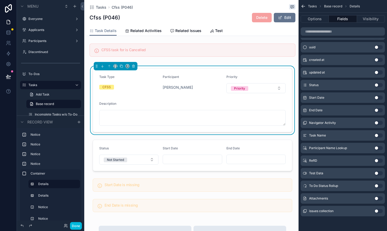
click at [379, 198] on button "Use setting" at bounding box center [378, 199] width 8 height 4
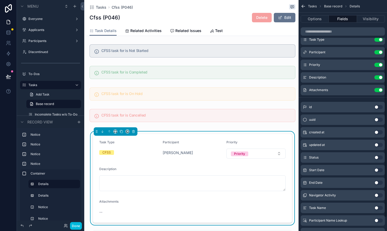
scroll to position [0, 0]
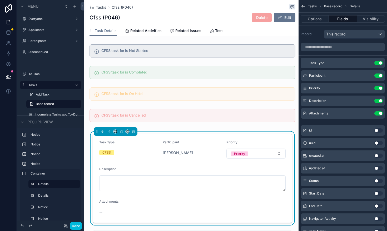
click at [0, 0] on icon "scrollable content" at bounding box center [0, 0] width 0 height 0
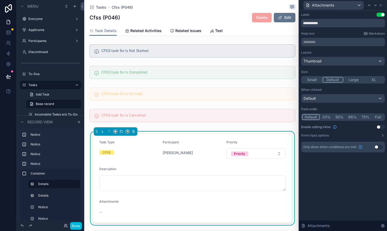
click at [377, 116] on button "Full" at bounding box center [377, 117] width 12 height 6
click at [381, 128] on button "Use setting" at bounding box center [380, 127] width 8 height 4
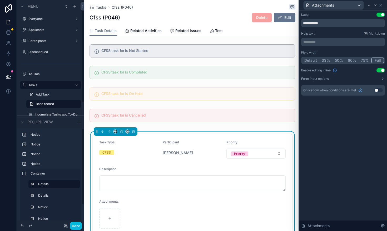
click at [78, 224] on button "Done" at bounding box center [76, 227] width 12 height 8
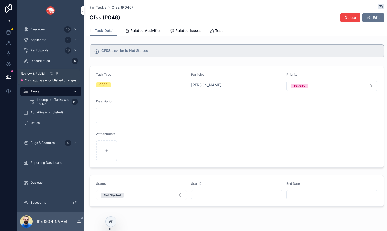
click at [9, 76] on icon at bounding box center [8, 76] width 4 height 3
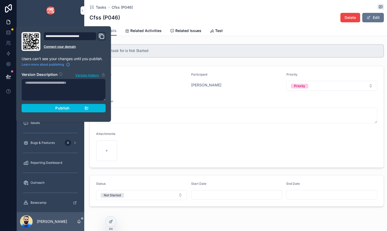
click at [37, 108] on button "Publish" at bounding box center [64, 108] width 84 height 8
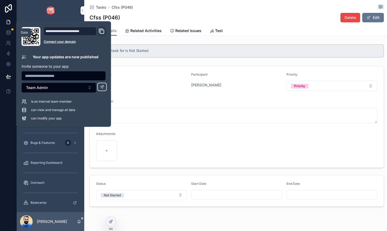
click at [9, 32] on icon at bounding box center [8, 32] width 5 height 5
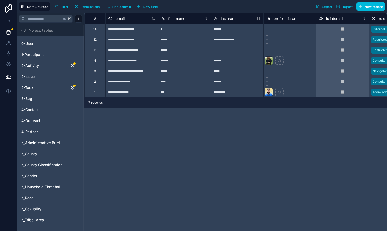
click at [39, 87] on link "2-Task" at bounding box center [42, 87] width 43 height 5
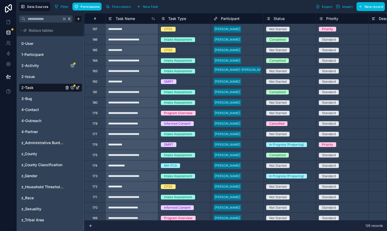
click at [65, 7] on span "Filter" at bounding box center [64, 7] width 8 height 4
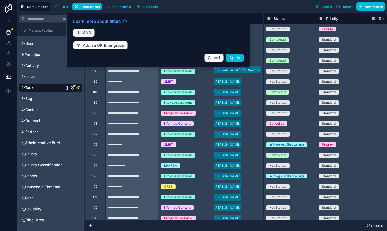
click at [88, 32] on span "AND" at bounding box center [87, 33] width 8 height 5
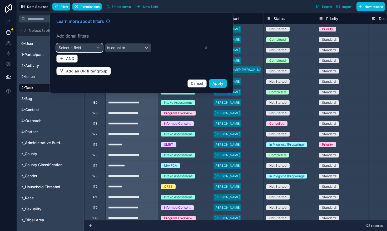
click at [88, 46] on div "Select a field" at bounding box center [80, 48] width 46 height 8
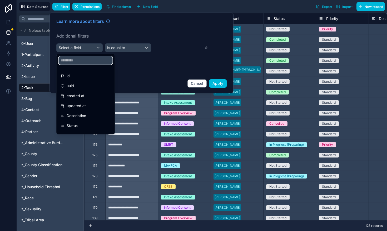
click at [83, 62] on input "text" at bounding box center [86, 60] width 54 height 8
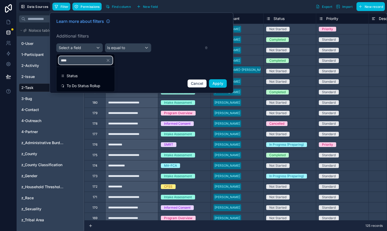
type input "****"
click at [78, 76] on div "Status" at bounding box center [86, 76] width 50 height 6
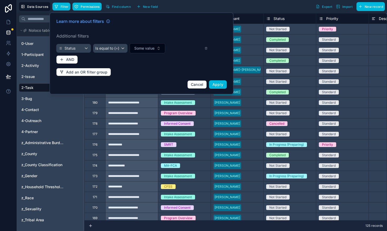
click at [141, 47] on span "Some value" at bounding box center [144, 48] width 20 height 5
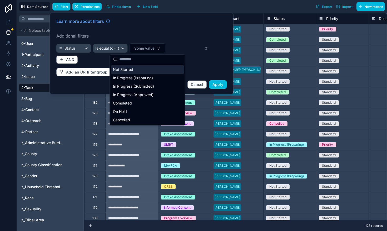
click at [126, 72] on div "Not Started" at bounding box center [147, 69] width 73 height 8
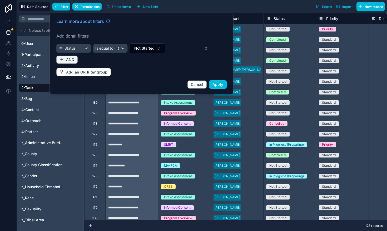
click at [66, 60] on span "AND" at bounding box center [70, 59] width 8 height 5
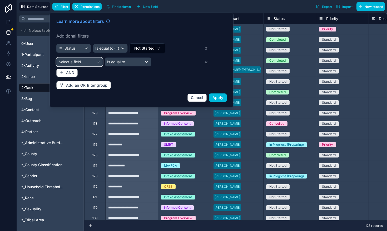
click at [73, 63] on span "Select a field" at bounding box center [70, 62] width 22 height 4
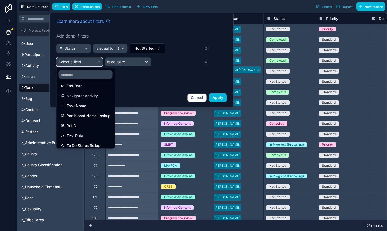
scroll to position [103, 0]
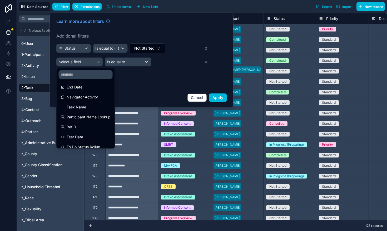
click at [72, 98] on span "Navigator Activity" at bounding box center [82, 97] width 31 height 6
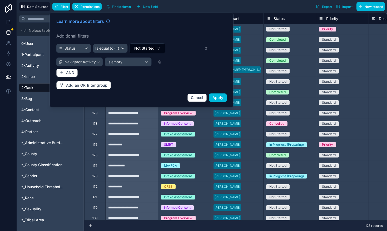
click at [219, 98] on span "Apply" at bounding box center [217, 97] width 11 height 4
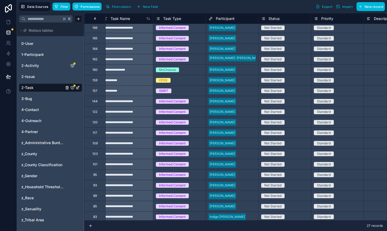
scroll to position [0, 5]
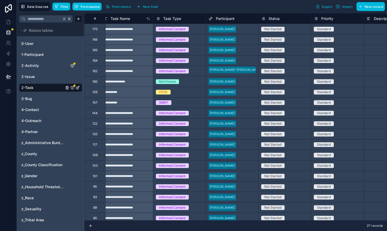
click at [64, 6] on span "Filter" at bounding box center [64, 7] width 8 height 4
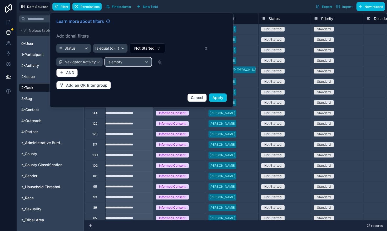
click at [137, 64] on div "Is empty" at bounding box center [128, 62] width 46 height 8
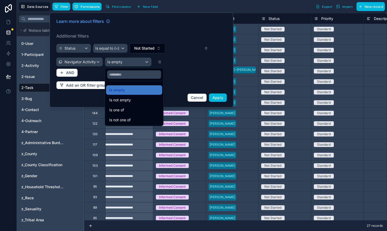
click at [131, 100] on div "Is not empty" at bounding box center [134, 100] width 50 height 6
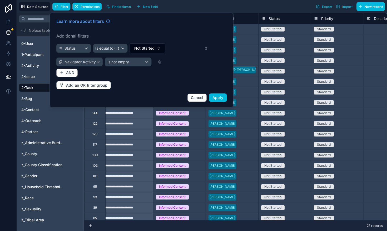
click at [219, 99] on span "Apply" at bounding box center [217, 97] width 11 height 4
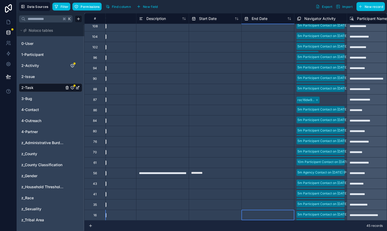
scroll to position [276, 232]
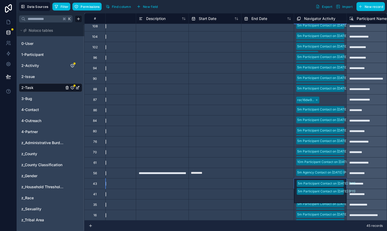
scroll to position [276, 233]
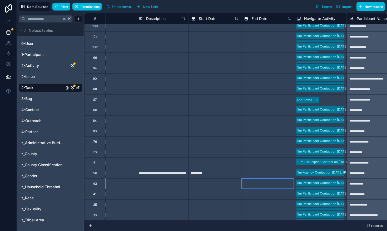
click at [262, 183] on input "text" at bounding box center [267, 184] width 52 height 8
select select "****"
select select "*"
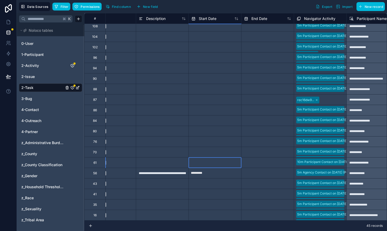
click at [229, 164] on input "text" at bounding box center [215, 163] width 52 height 8
select select "****"
select select "*"
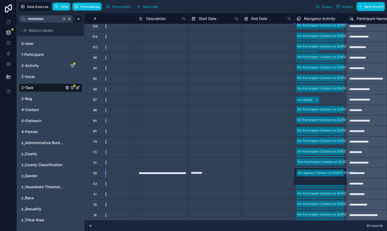
click at [273, 175] on input "text" at bounding box center [267, 173] width 52 height 8
select select "****"
select select "*"
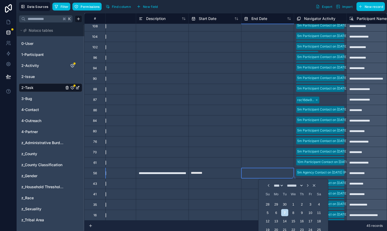
click at [330, 102] on div at bounding box center [332, 100] width 23 height 5
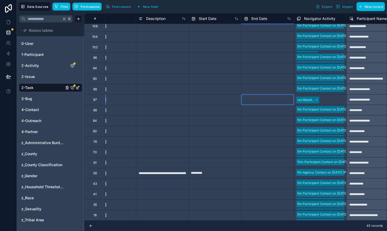
click at [241, 99] on div at bounding box center [267, 99] width 53 height 11
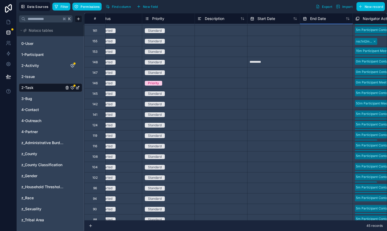
scroll to position [146, 175]
